Goal: Find specific page/section: Find specific page/section

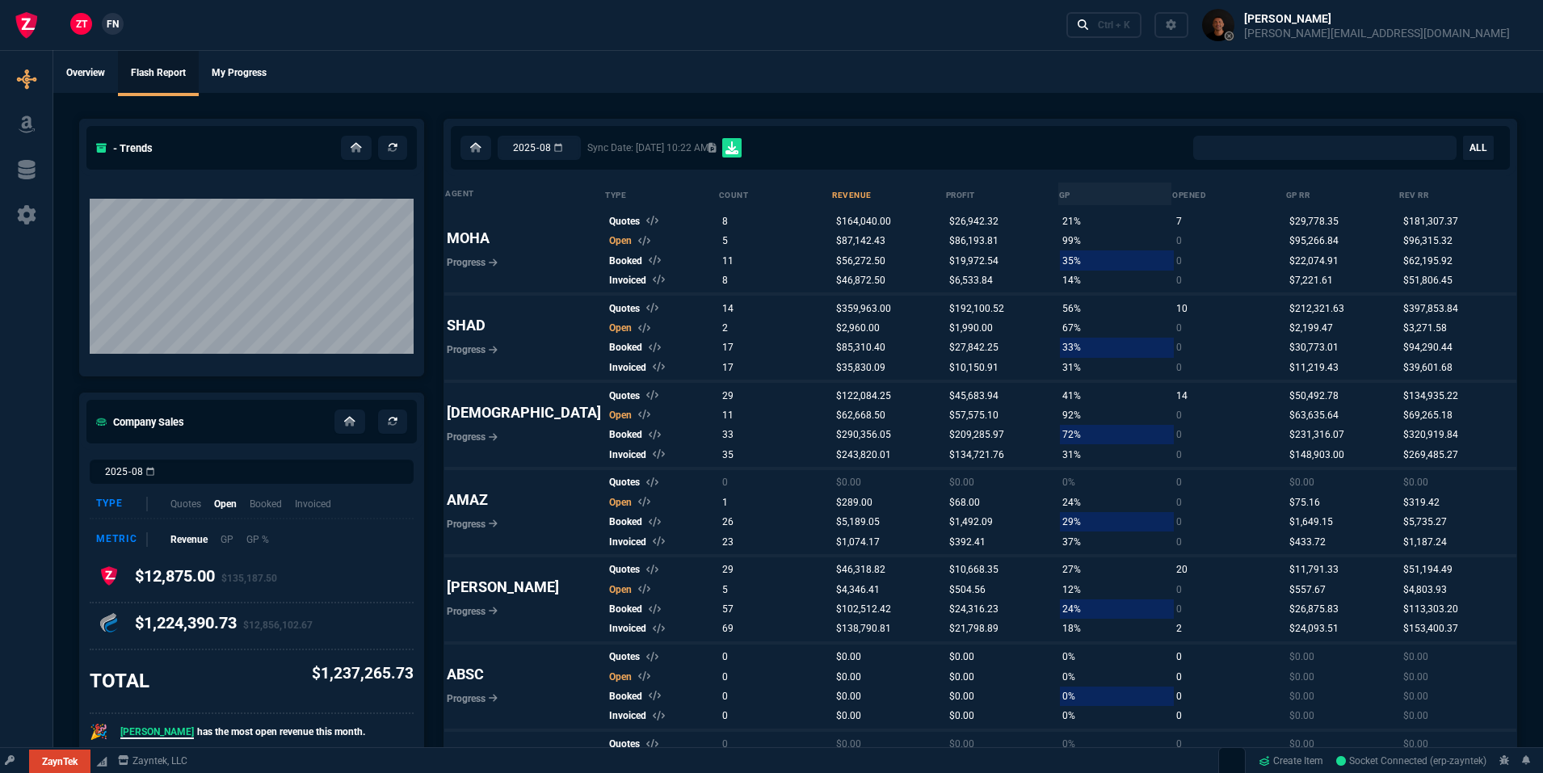
select select
drag, startPoint x: 418, startPoint y: 57, endPoint x: 373, endPoint y: 71, distance: 47.3
click at [410, 61] on ul "Overview Flash Report My Progress" at bounding box center [798, 72] width 1490 height 42
click at [393, 33] on div "ZT FN Ctrl + K" at bounding box center [771, 25] width 1543 height 50
click at [73, 28] on link "ZT" at bounding box center [81, 24] width 22 height 22
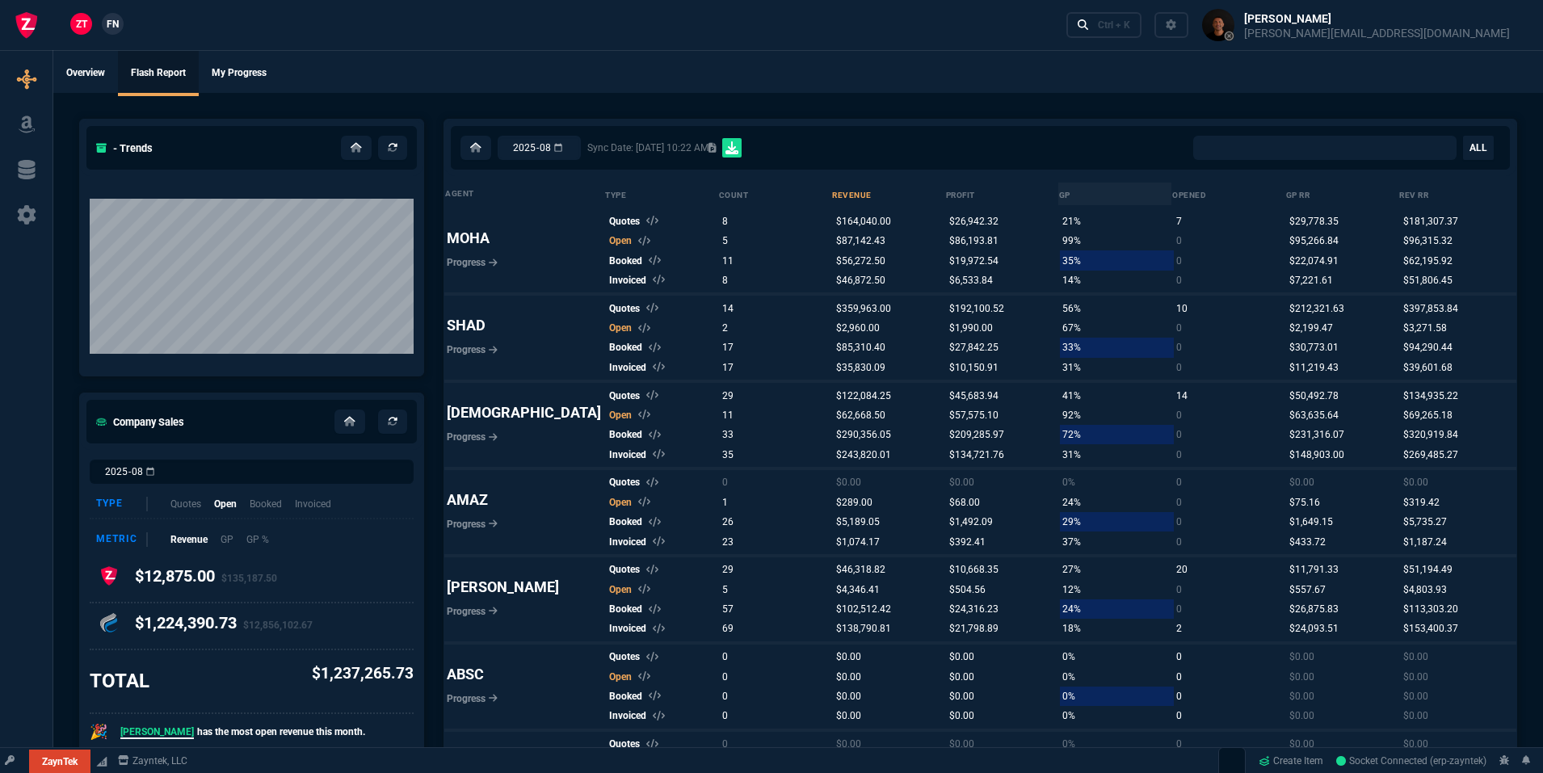
click at [116, 27] on span "FN" at bounding box center [113, 24] width 12 height 15
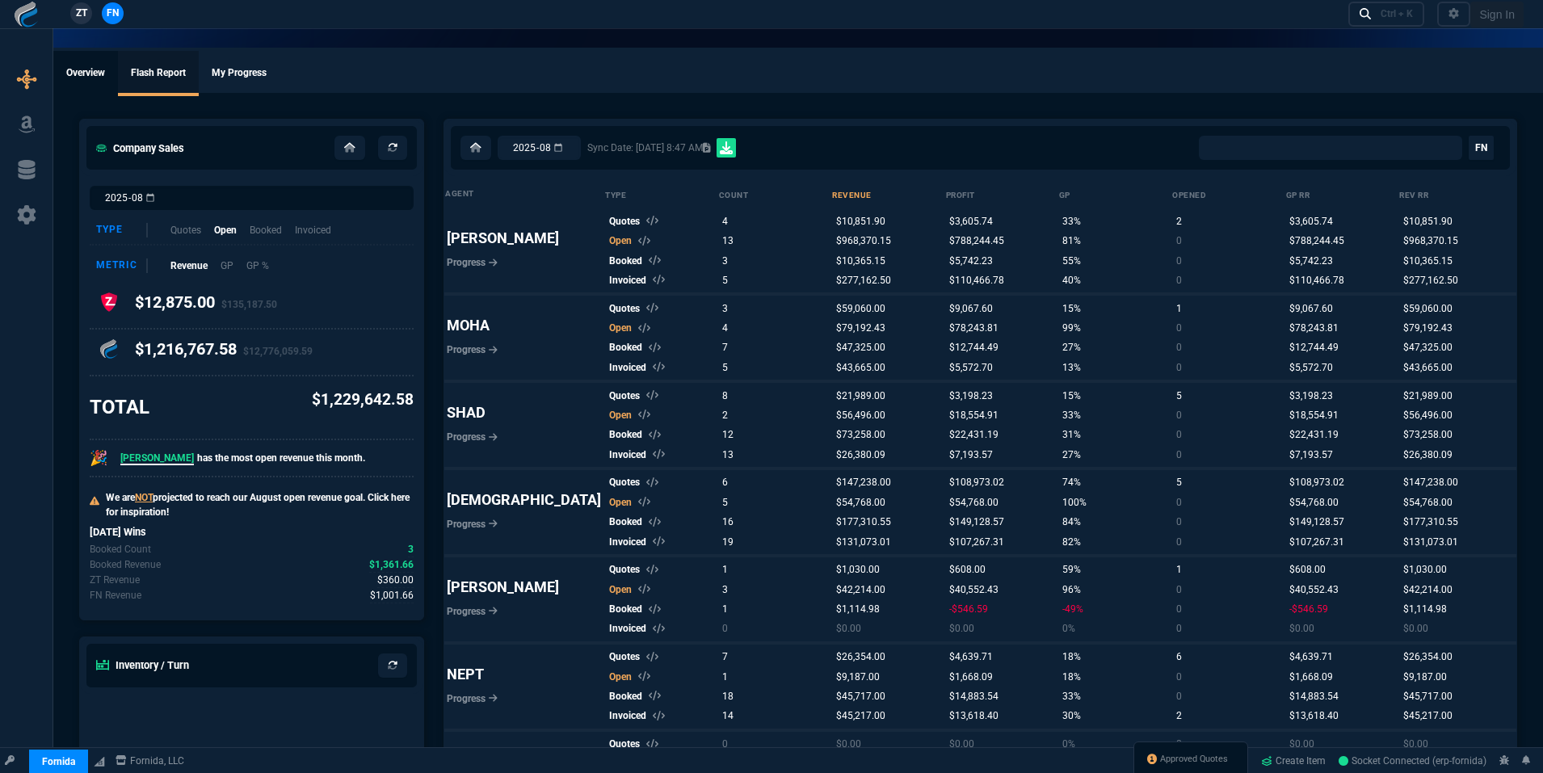
click at [94, 68] on link "Overview" at bounding box center [85, 73] width 65 height 45
select select "18: totals"
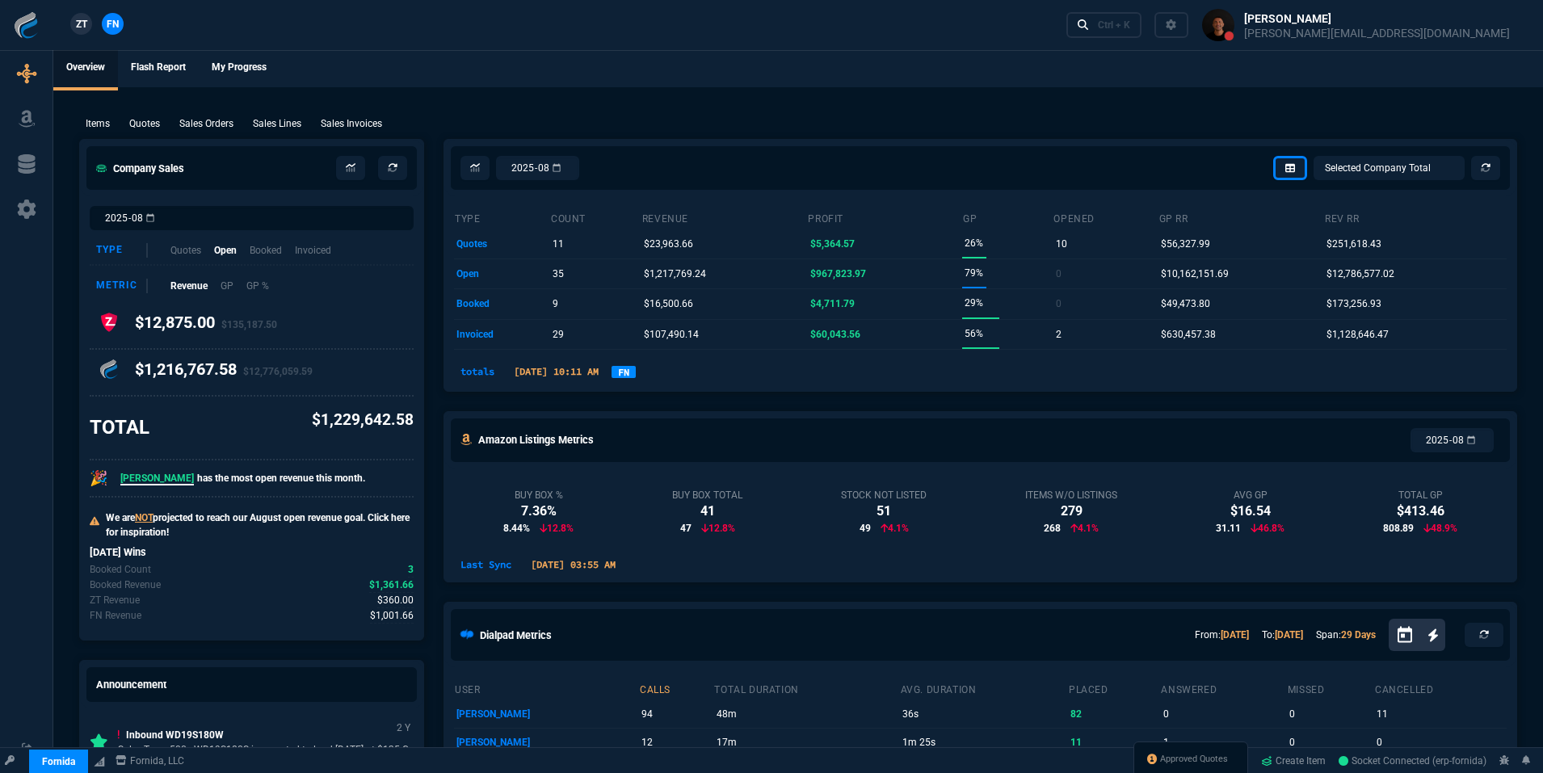
click at [636, 378] on nx-fornida-dropdown "FN" at bounding box center [624, 371] width 24 height 19
click at [636, 376] on link "FN" at bounding box center [624, 374] width 24 height 12
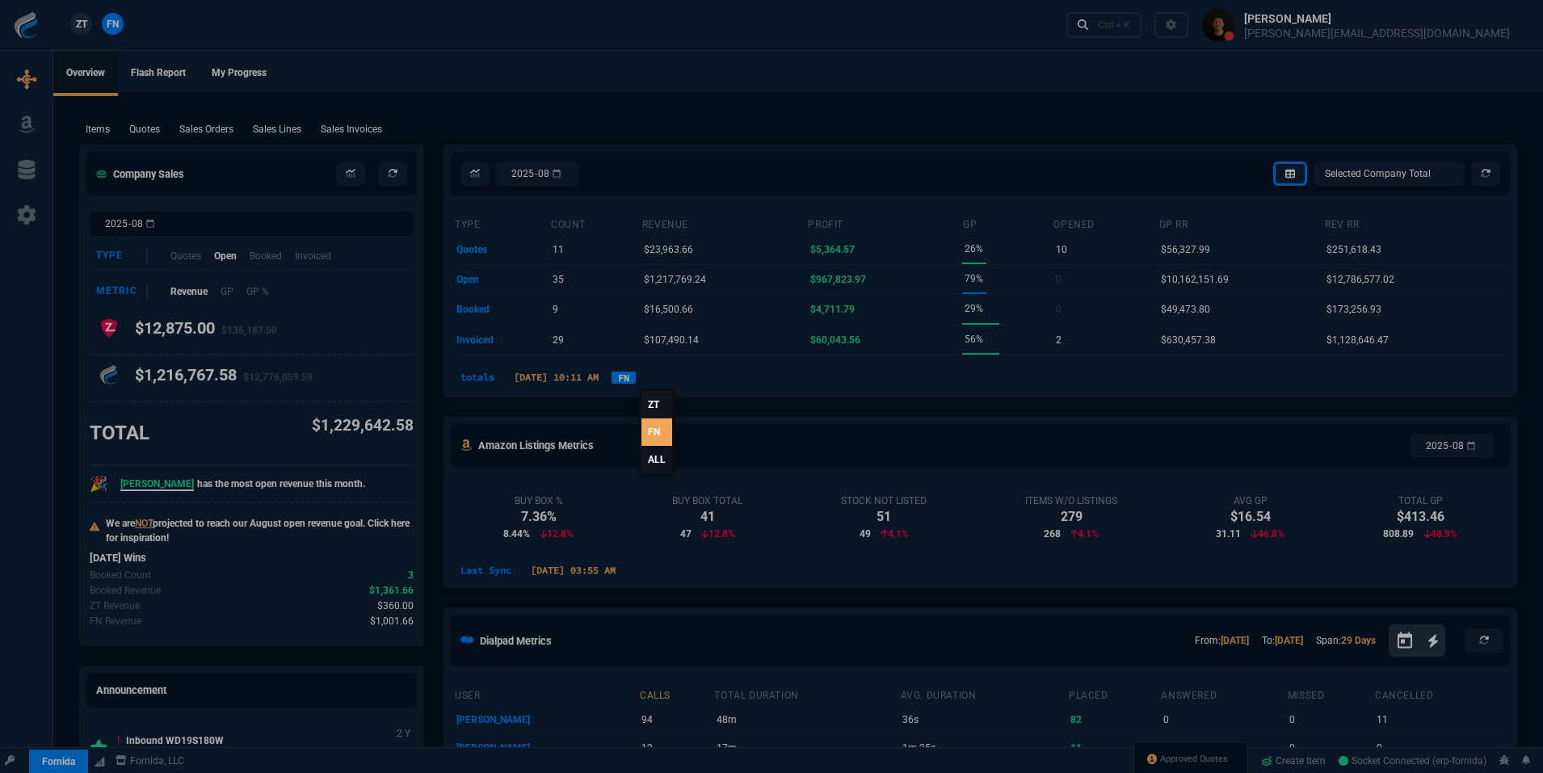
scroll to position [5, 0]
click at [643, 461] on link "ALL" at bounding box center [656, 459] width 31 height 27
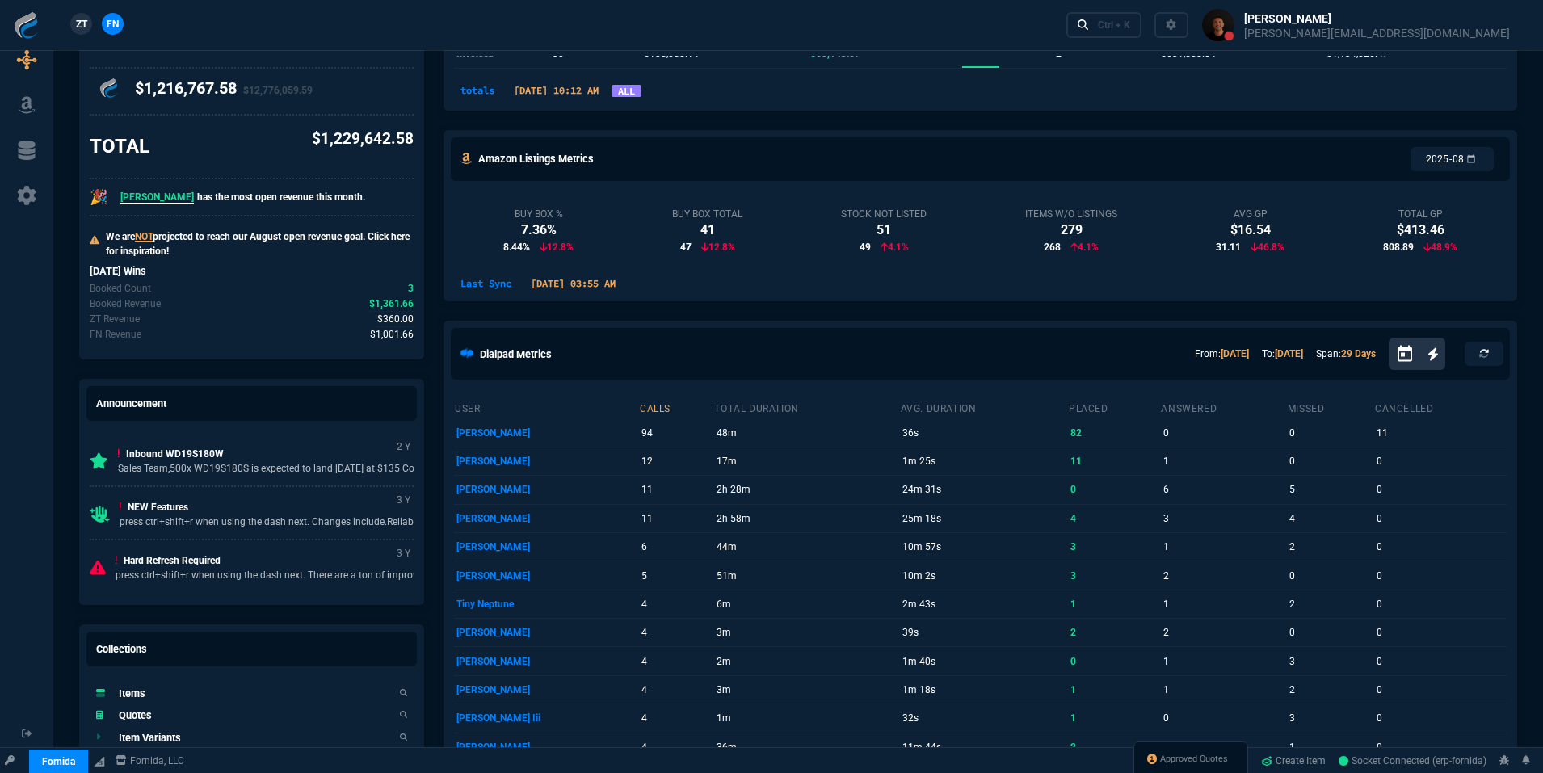
scroll to position [290, 0]
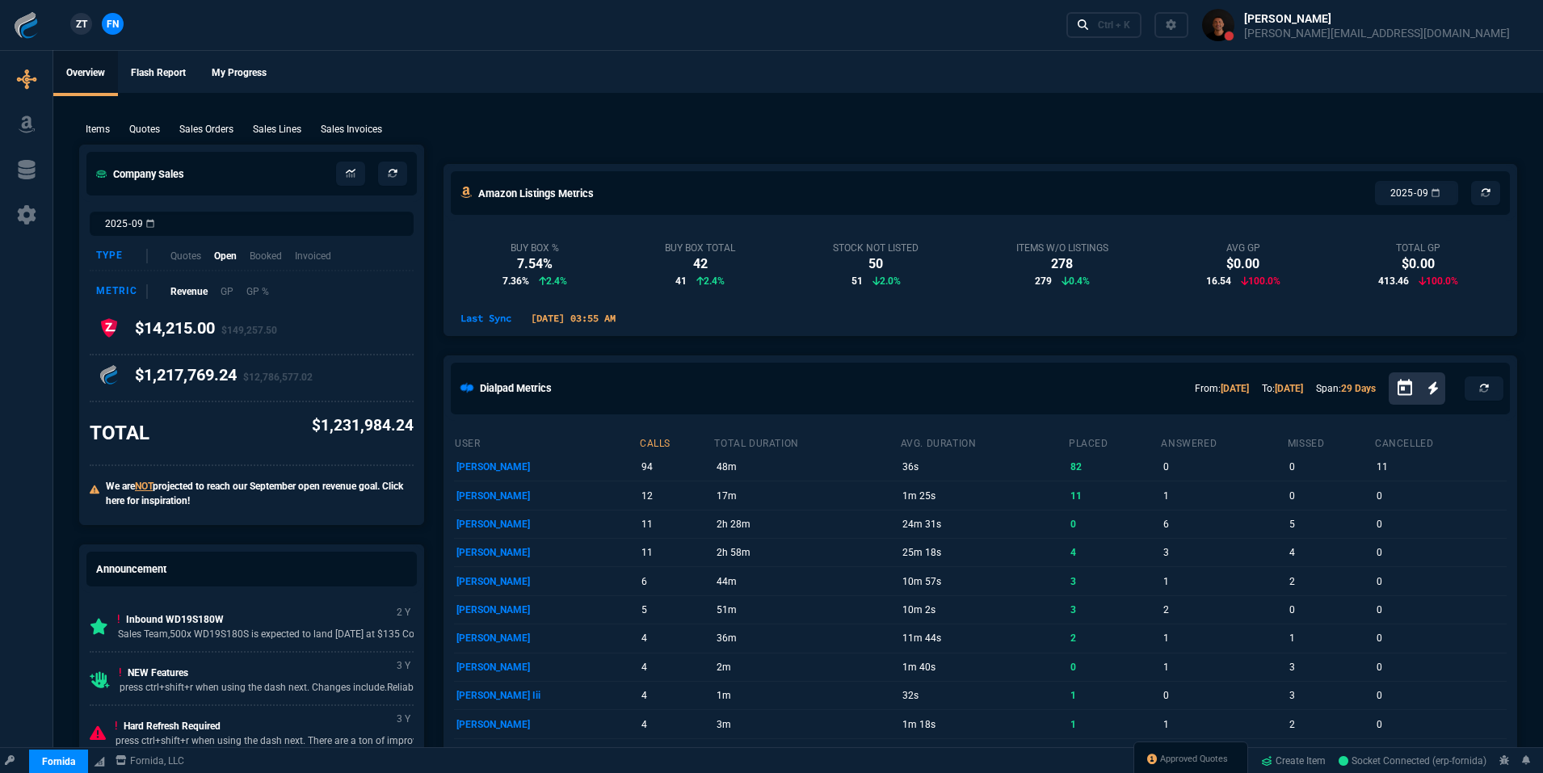
select select "18: totals"
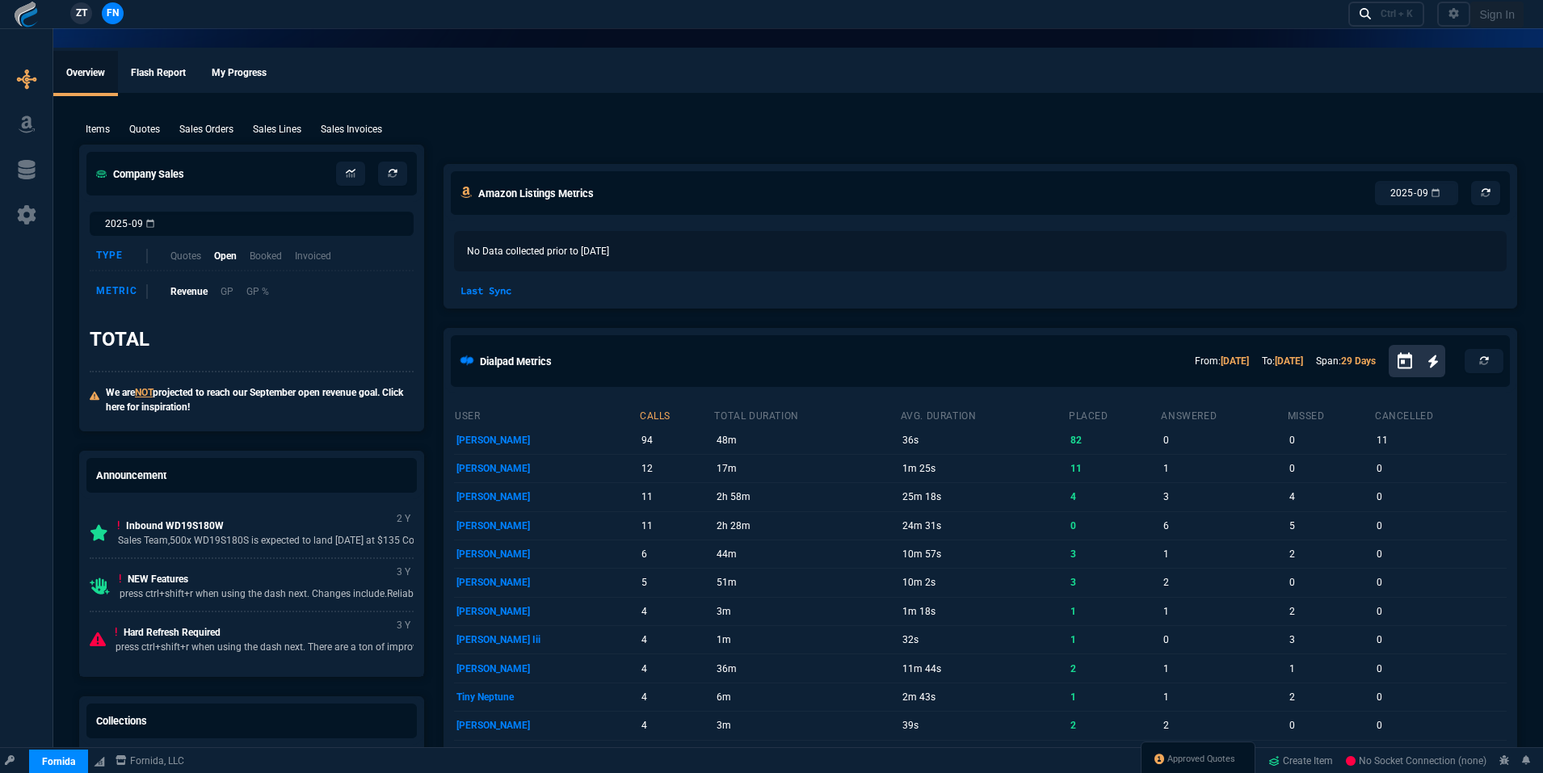
select select "18: totals"
